Goal: Transaction & Acquisition: Purchase product/service

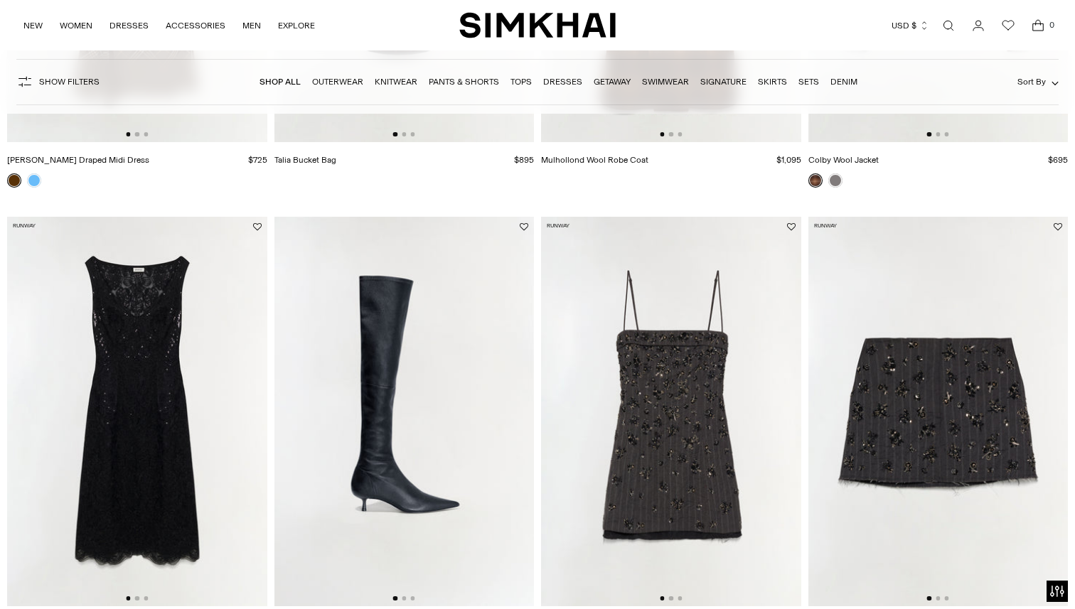
scroll to position [579, 0]
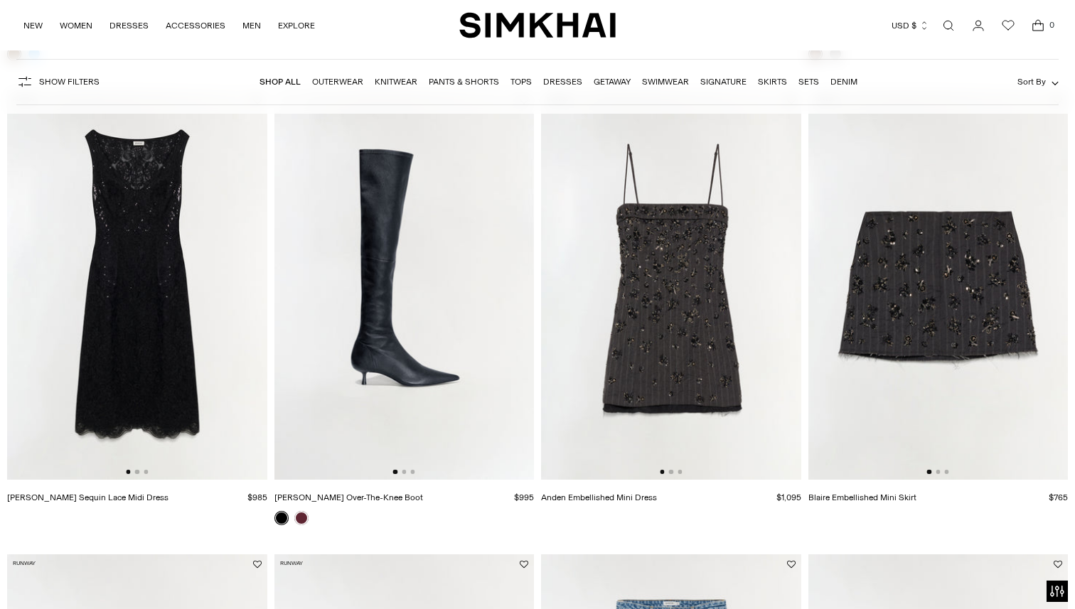
click at [657, 302] on img at bounding box center [671, 284] width 260 height 389
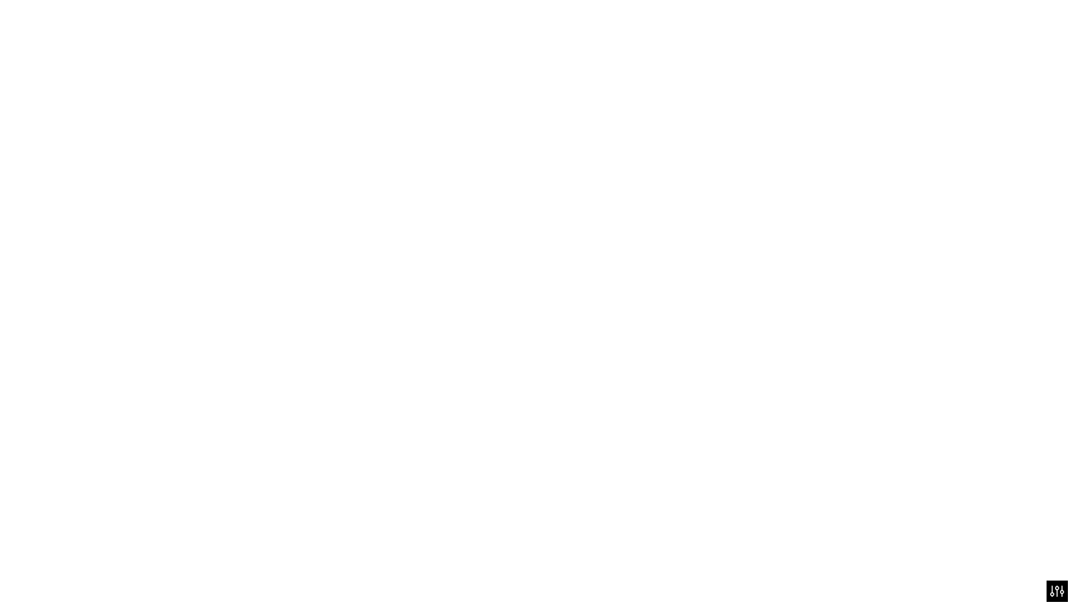
scroll to position [670, 0]
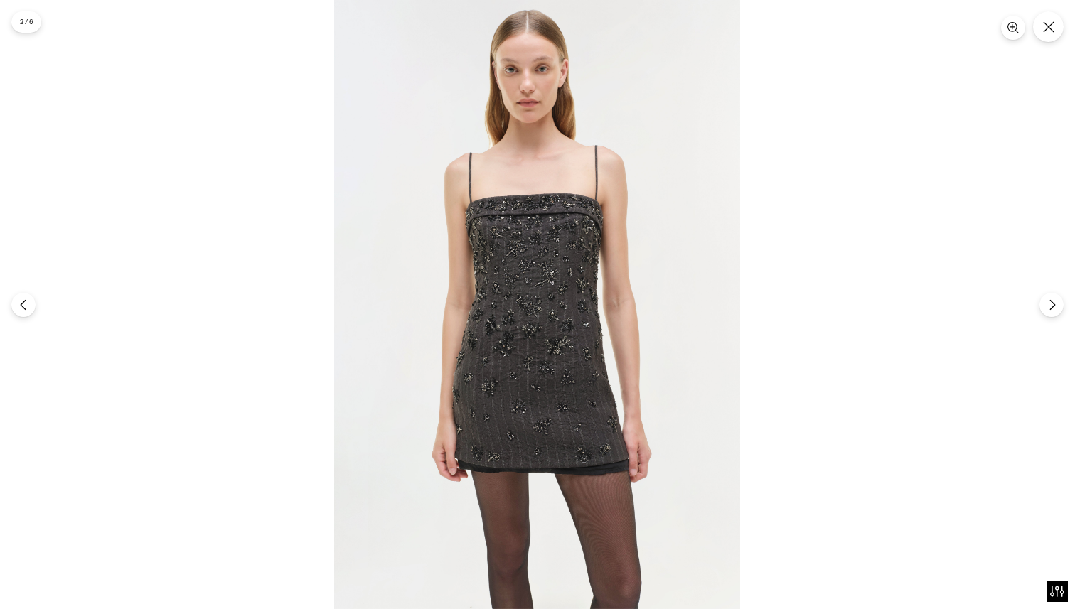
click at [530, 372] on img at bounding box center [537, 304] width 406 height 609
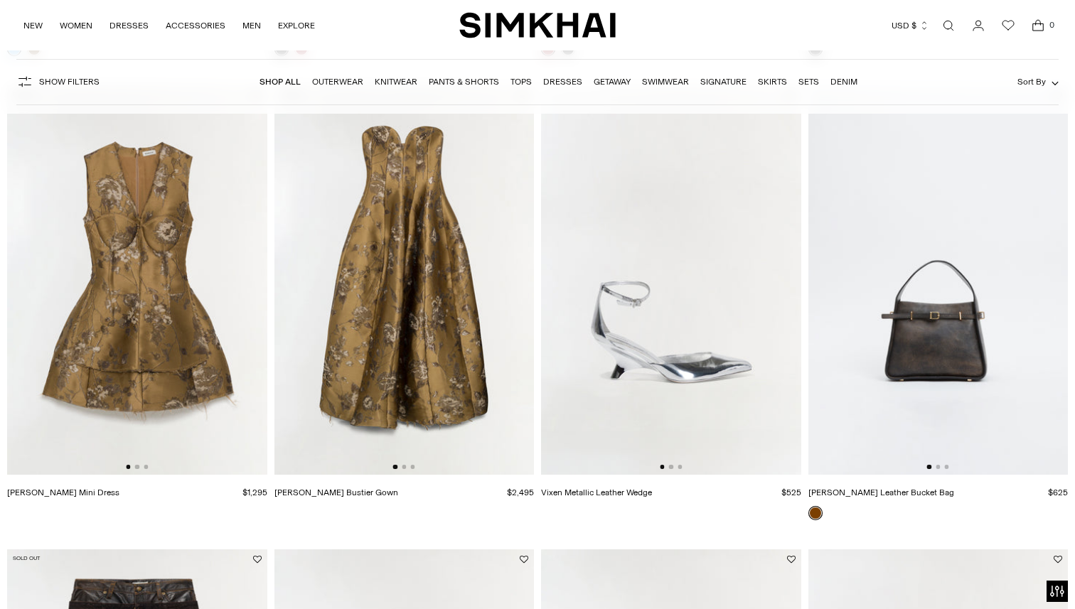
scroll to position [2475, 0]
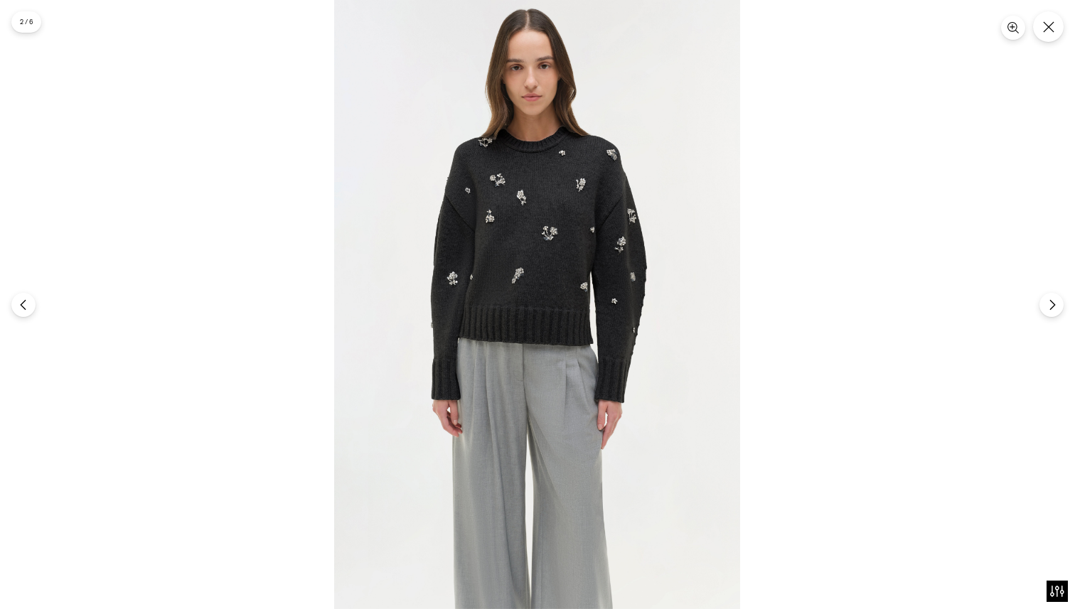
click at [578, 221] on img at bounding box center [537, 304] width 406 height 609
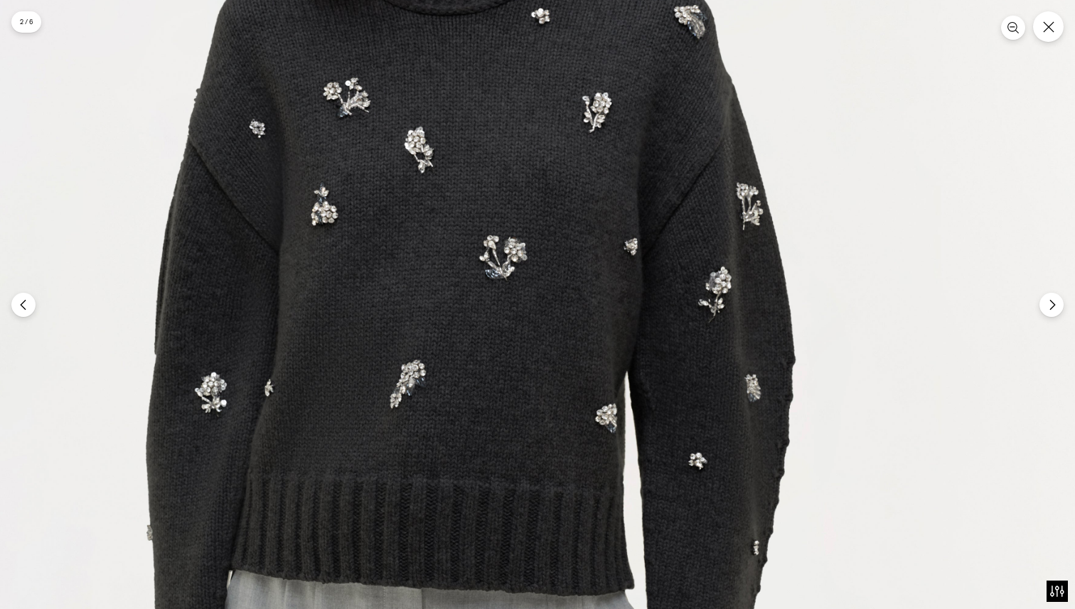
click at [453, 242] on img at bounding box center [465, 470] width 1218 height 1827
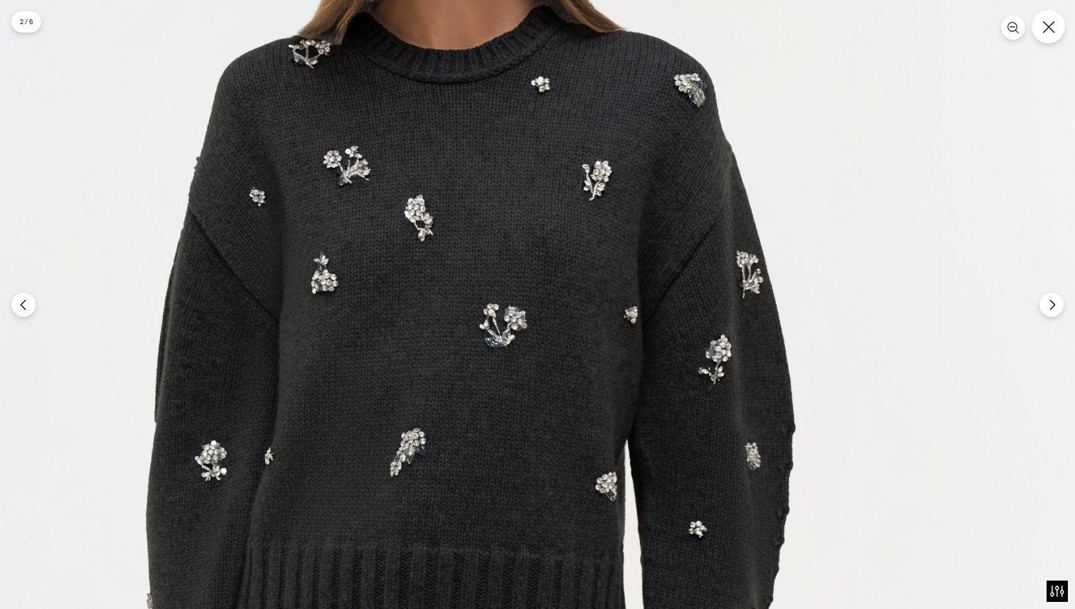
click at [1056, 23] on button "Close" at bounding box center [1047, 26] width 33 height 33
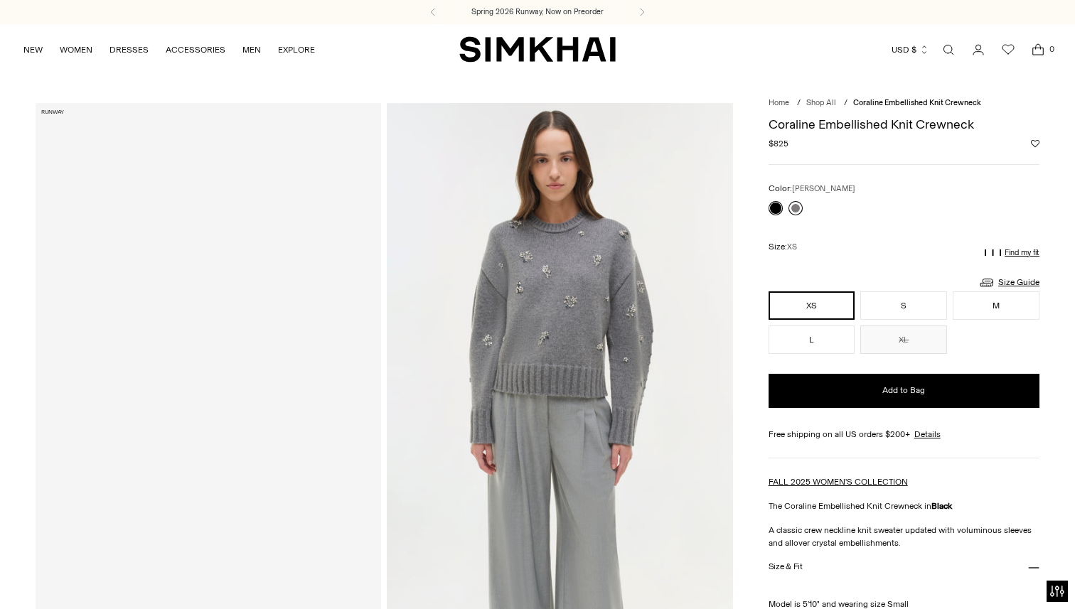
click at [795, 206] on link at bounding box center [795, 208] width 14 height 14
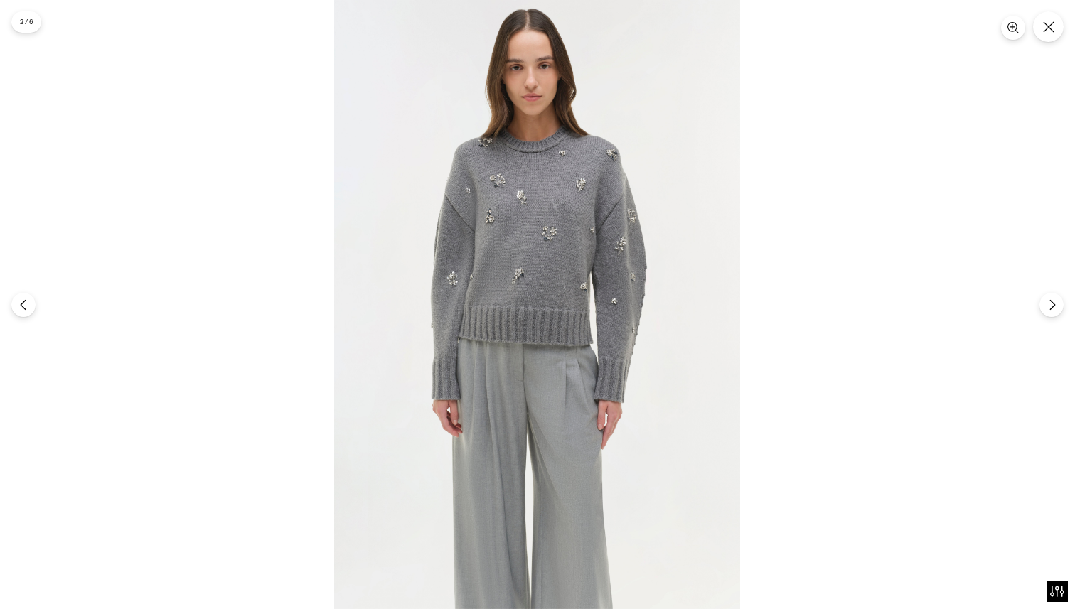
click at [527, 263] on img at bounding box center [537, 304] width 406 height 609
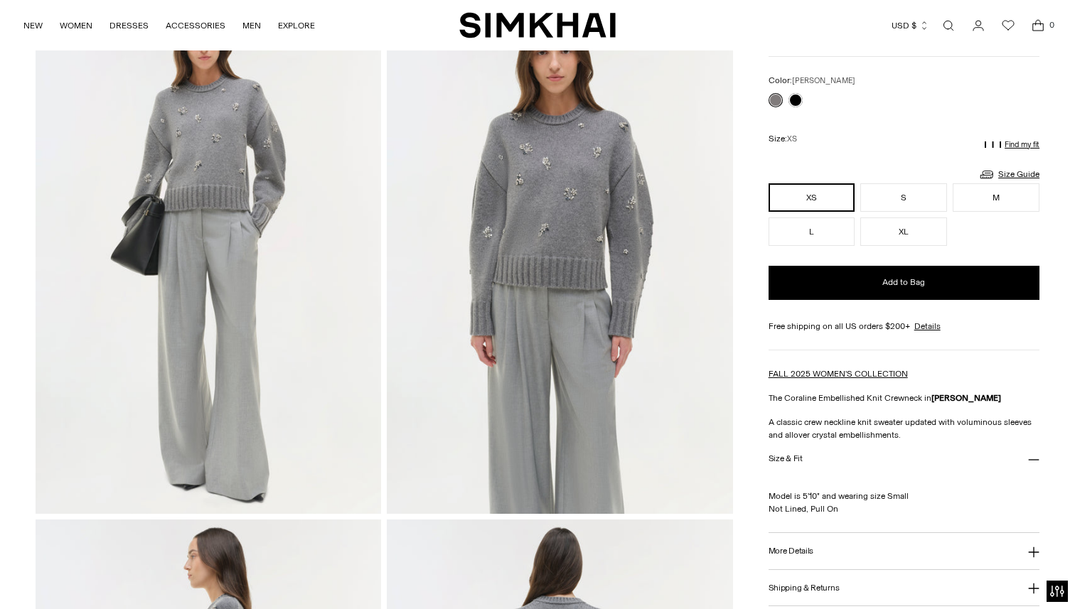
scroll to position [117, 0]
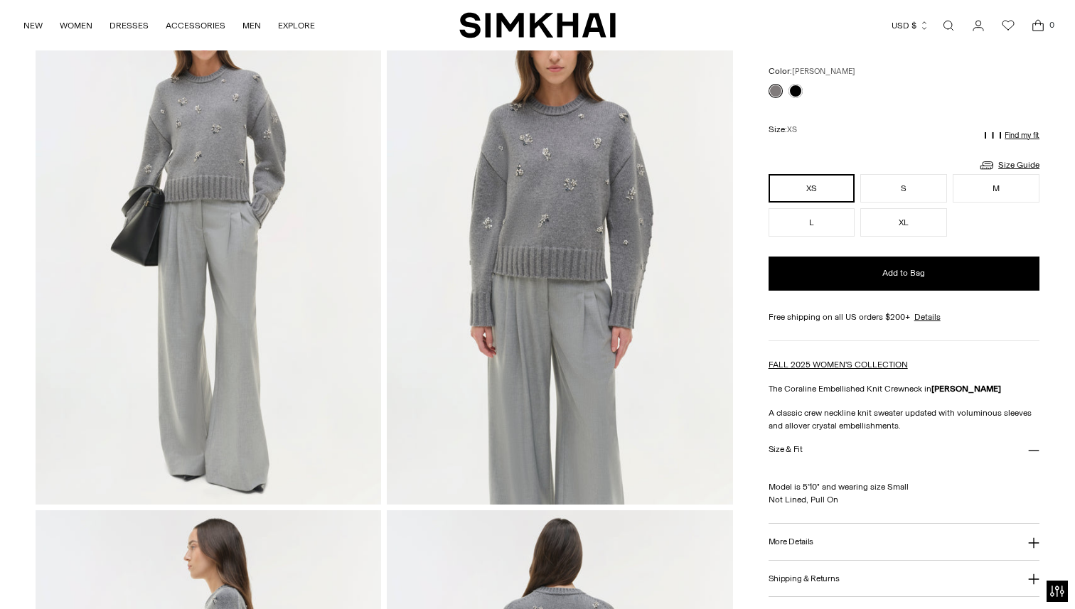
click at [490, 220] on img at bounding box center [559, 245] width 345 height 519
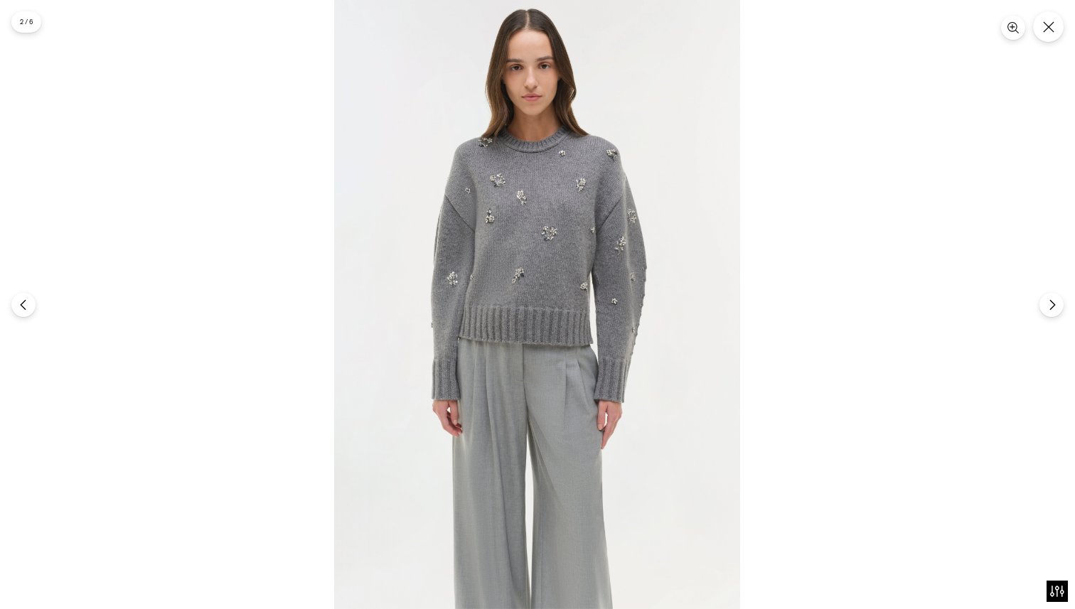
click at [430, 293] on img at bounding box center [537, 304] width 406 height 609
